Goal: Task Accomplishment & Management: Manage account settings

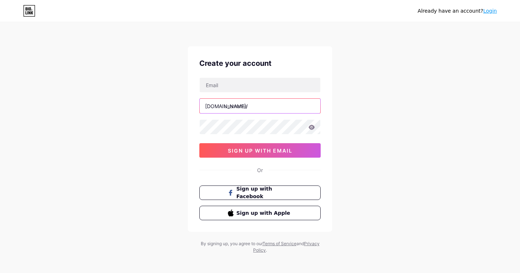
click at [235, 106] on input "text" at bounding box center [260, 106] width 121 height 14
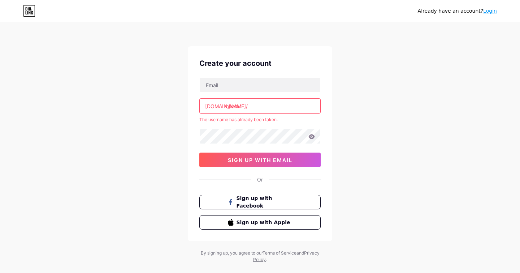
click at [238, 108] on input "roham" at bounding box center [260, 106] width 121 height 14
type input "m"
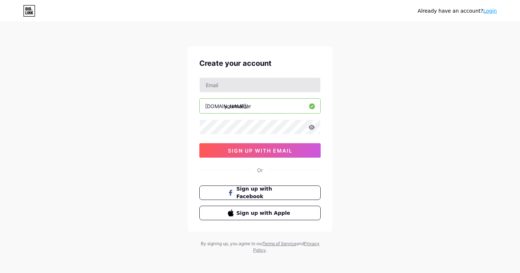
type input "yourmaster"
click at [225, 90] on input "text" at bounding box center [260, 85] width 121 height 14
paste input "[EMAIL_ADDRESS][DOMAIN_NAME]"
type input "[EMAIL_ADDRESS][DOMAIN_NAME]"
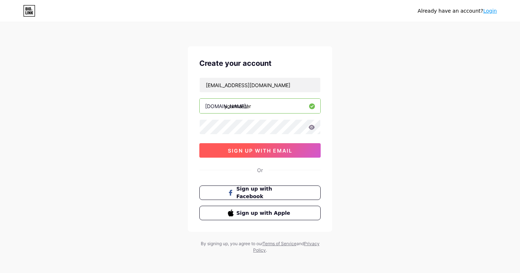
click at [279, 153] on span "sign up with email" at bounding box center [260, 150] width 65 height 6
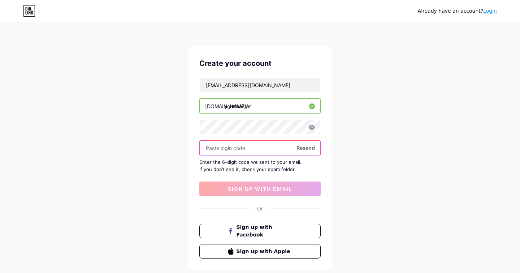
paste input "439518"
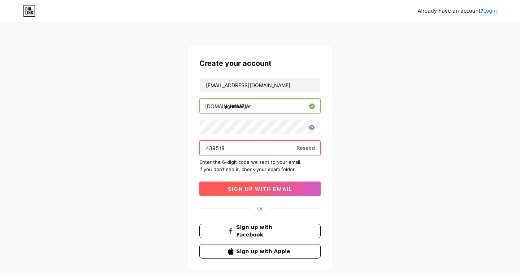
type input "439518"
click at [251, 185] on button "sign up with email" at bounding box center [259, 188] width 121 height 14
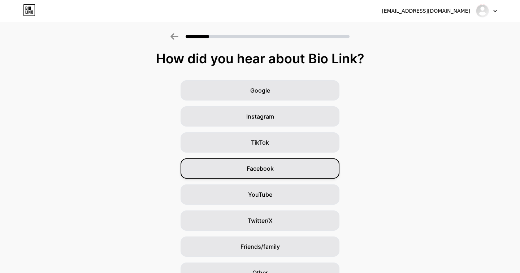
scroll to position [39, 0]
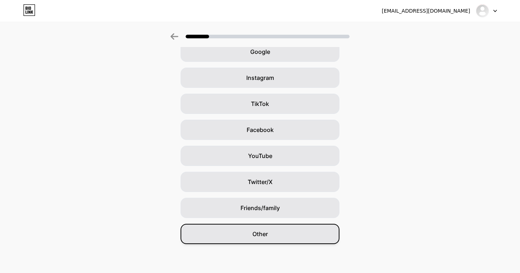
click at [261, 231] on span "Other" at bounding box center [260, 233] width 16 height 9
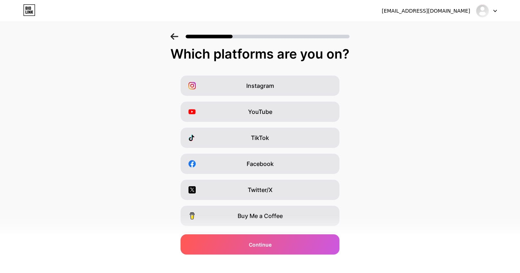
scroll to position [0, 0]
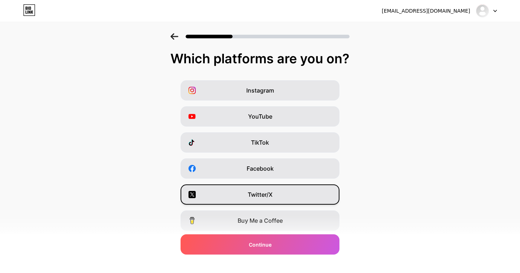
click at [265, 193] on span "Twitter/X" at bounding box center [260, 194] width 25 height 9
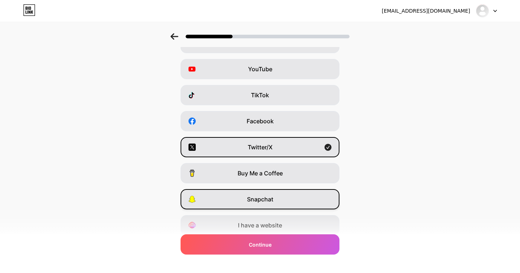
scroll to position [49, 0]
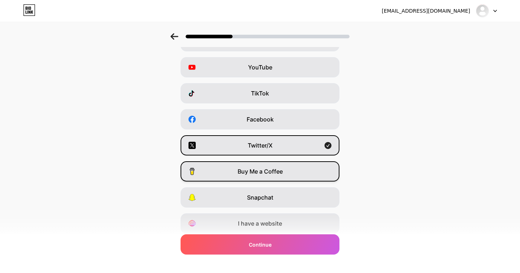
click at [261, 172] on span "Buy Me a Coffee" at bounding box center [260, 171] width 45 height 9
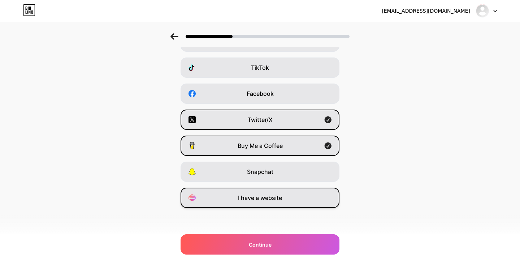
click at [262, 193] on span "I have a website" at bounding box center [260, 197] width 44 height 9
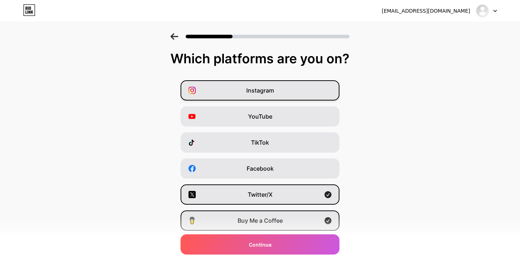
click at [249, 91] on span "Instagram" at bounding box center [260, 90] width 28 height 9
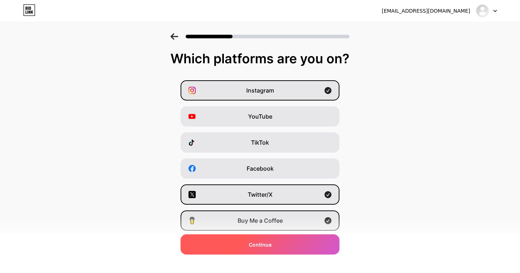
click at [265, 239] on div "Continue" at bounding box center [259, 244] width 159 height 20
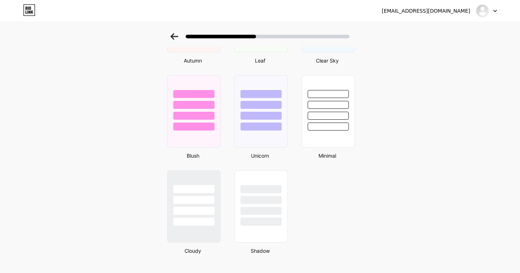
scroll to position [587, 0]
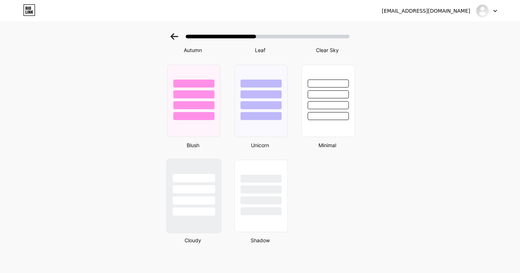
click at [218, 177] on div at bounding box center [194, 187] width 54 height 57
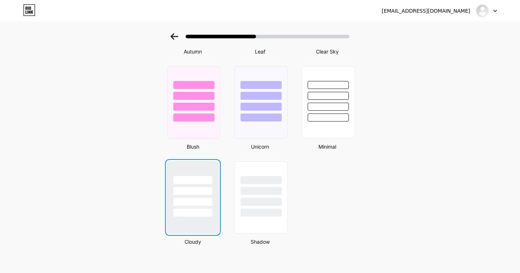
scroll to position [0, 0]
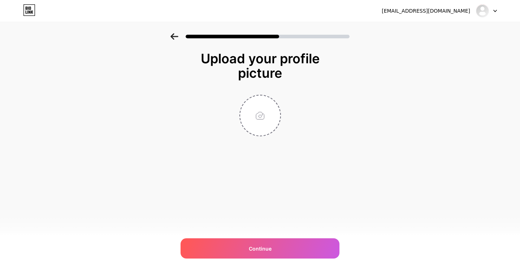
click at [277, 183] on div "[EMAIL_ADDRESS][DOMAIN_NAME] Logout Link Copied Upload your profile picture Con…" at bounding box center [260, 136] width 520 height 273
click at [273, 259] on div "[EMAIL_ADDRESS][DOMAIN_NAME] Logout Link Copied Upload your profile picture Con…" at bounding box center [260, 136] width 520 height 273
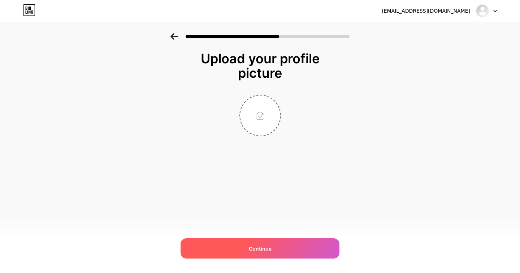
click at [271, 251] on div "Continue" at bounding box center [259, 248] width 159 height 20
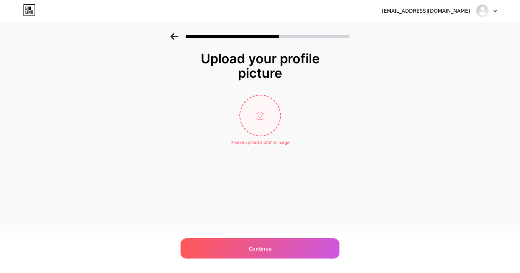
click at [263, 97] on input "file" at bounding box center [260, 115] width 40 height 40
type input "C:\fakepath\IMG_1461 (1) copy.jpg"
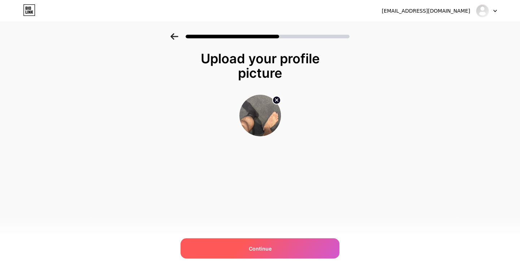
click at [288, 249] on div "Continue" at bounding box center [259, 248] width 159 height 20
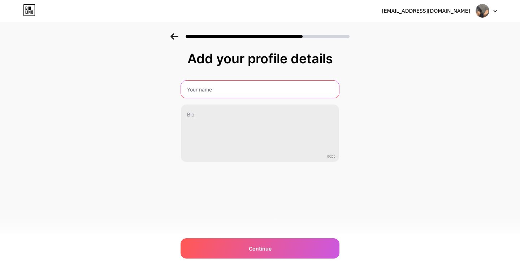
click at [201, 92] on input "text" at bounding box center [260, 88] width 158 height 17
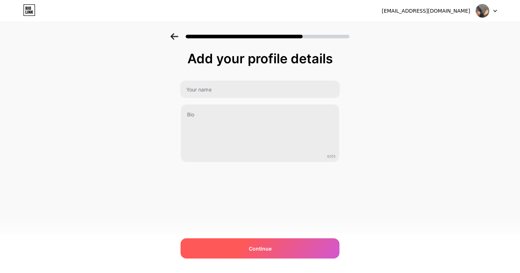
click at [247, 244] on div "Continue" at bounding box center [259, 248] width 159 height 20
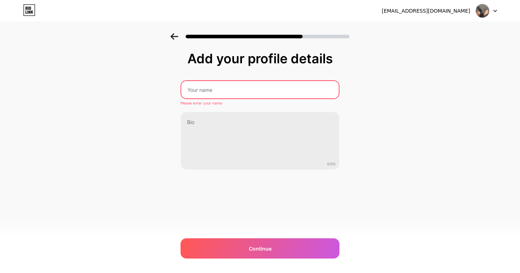
click at [223, 91] on input "text" at bounding box center [259, 89] width 157 height 17
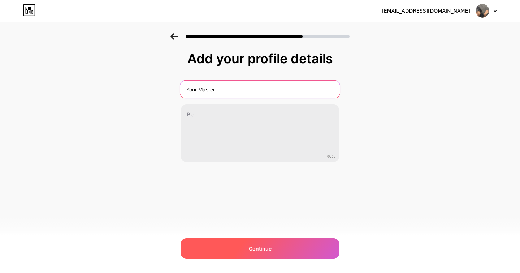
type input "Your Master"
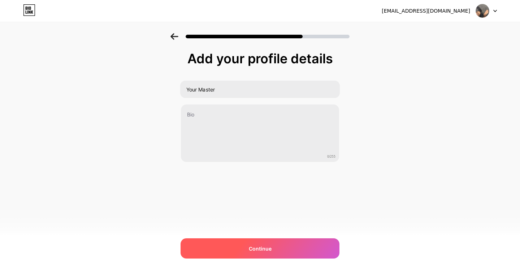
click at [260, 243] on div "Continue" at bounding box center [259, 248] width 159 height 20
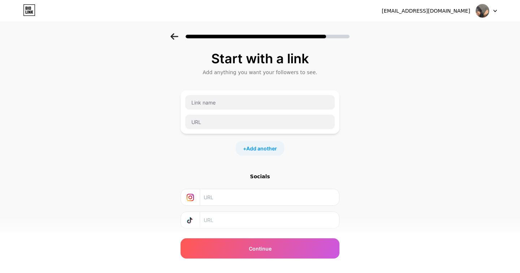
click at [206, 109] on div at bounding box center [260, 102] width 150 height 15
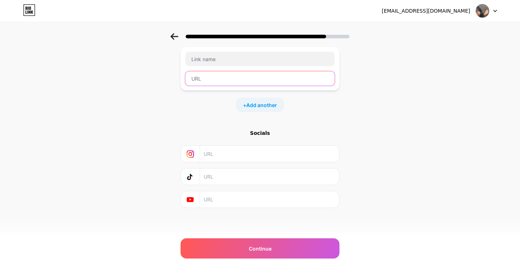
click at [210, 80] on input "text" at bounding box center [259, 78] width 149 height 14
click at [257, 106] on span "Add another" at bounding box center [261, 105] width 31 height 8
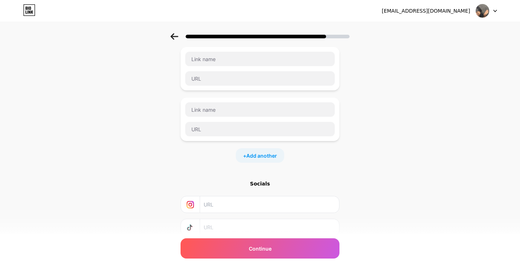
click at [260, 184] on div "Socials" at bounding box center [259, 183] width 159 height 7
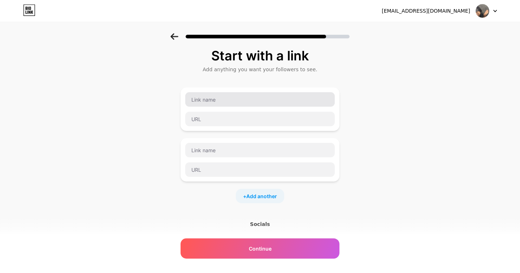
scroll to position [4, 0]
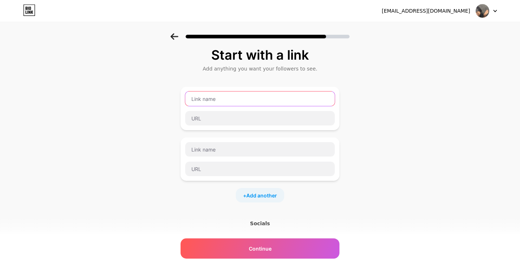
click at [210, 100] on input "text" at bounding box center [259, 98] width 149 height 14
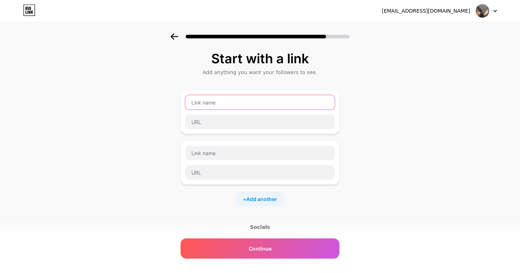
scroll to position [0, 0]
type input "o"
type input "Onlyfans"
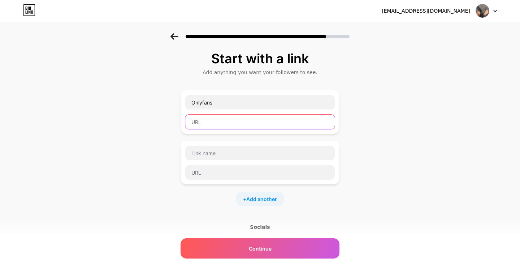
click at [214, 119] on input "text" at bounding box center [259, 121] width 149 height 14
paste input "[URL][DOMAIN_NAME]"
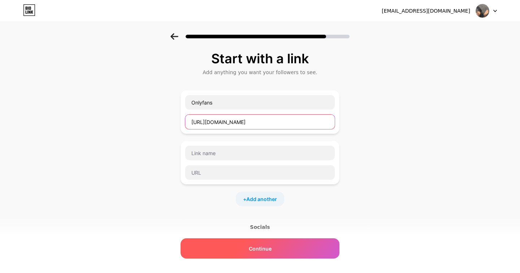
type input "[URL][DOMAIN_NAME]"
click at [262, 246] on span "Continue" at bounding box center [260, 248] width 23 height 8
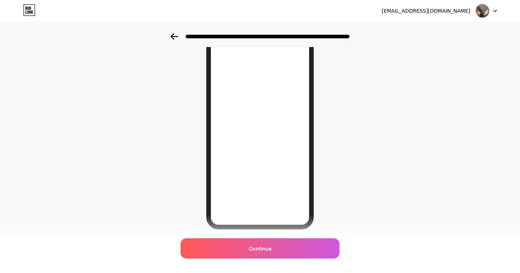
scroll to position [90, 0]
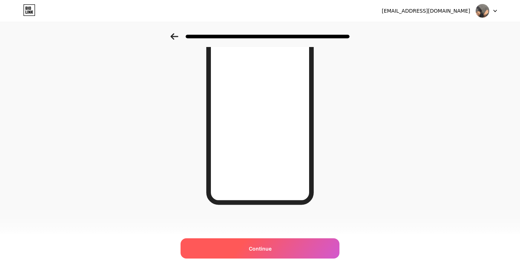
click at [271, 241] on div "Continue" at bounding box center [259, 248] width 159 height 20
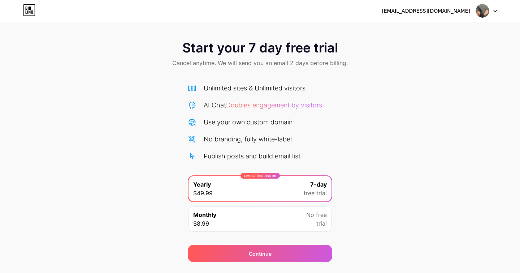
scroll to position [18, 0]
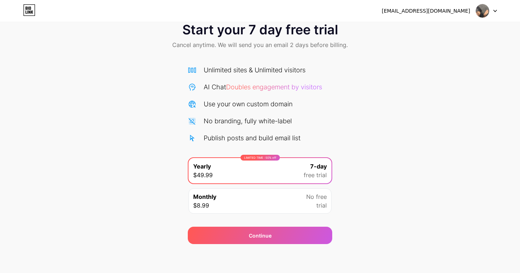
click at [305, 200] on div "Monthly $8.99 No free trial" at bounding box center [259, 200] width 143 height 25
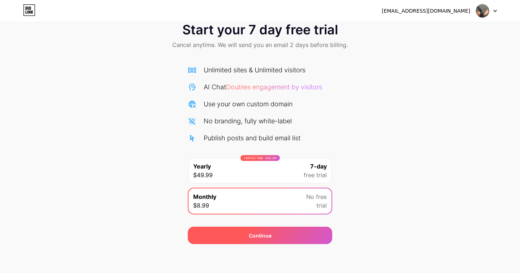
click at [278, 236] on div "Continue" at bounding box center [260, 234] width 144 height 17
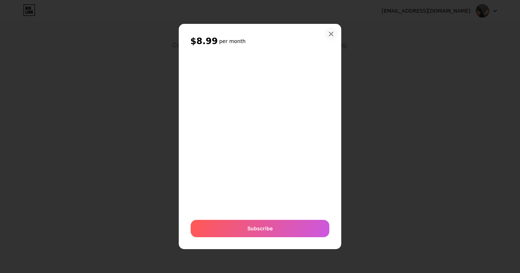
click at [331, 36] on icon at bounding box center [331, 34] width 6 height 6
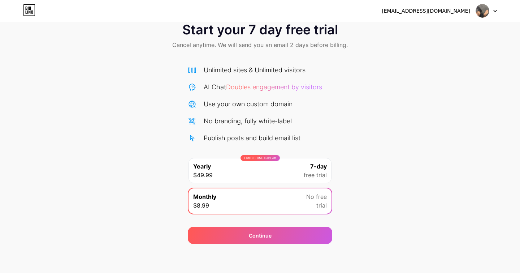
click at [329, 70] on div "Unlimited sites & Unlimited visitors" at bounding box center [260, 70] width 144 height 10
click at [423, 11] on div "[EMAIL_ADDRESS][DOMAIN_NAME]" at bounding box center [426, 11] width 88 height 8
click at [491, 12] on div at bounding box center [486, 10] width 21 height 13
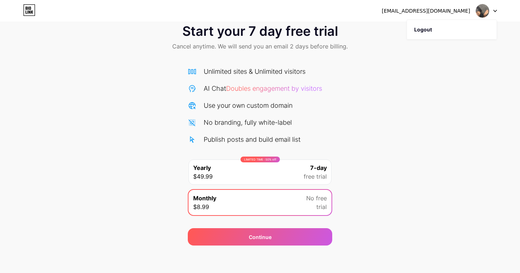
scroll to position [17, 0]
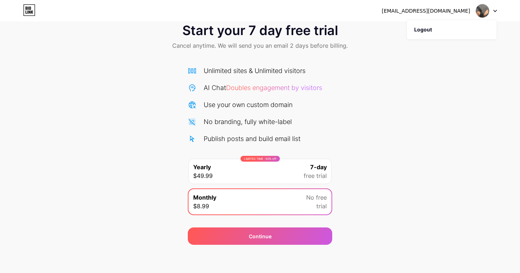
click at [25, 9] on icon at bounding box center [29, 10] width 12 height 12
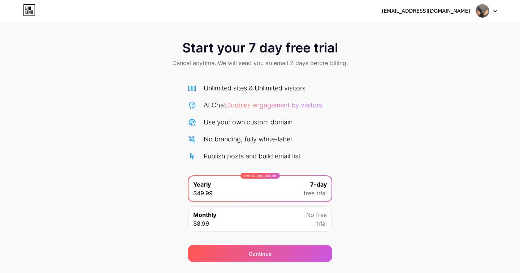
scroll to position [18, 0]
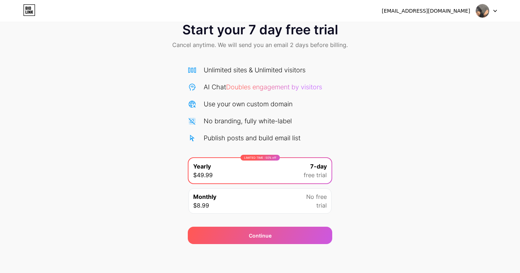
click at [489, 13] on div at bounding box center [486, 10] width 21 height 13
click at [473, 34] on li "Logout" at bounding box center [452, 29] width 90 height 19
